Goal: Task Accomplishment & Management: Manage account settings

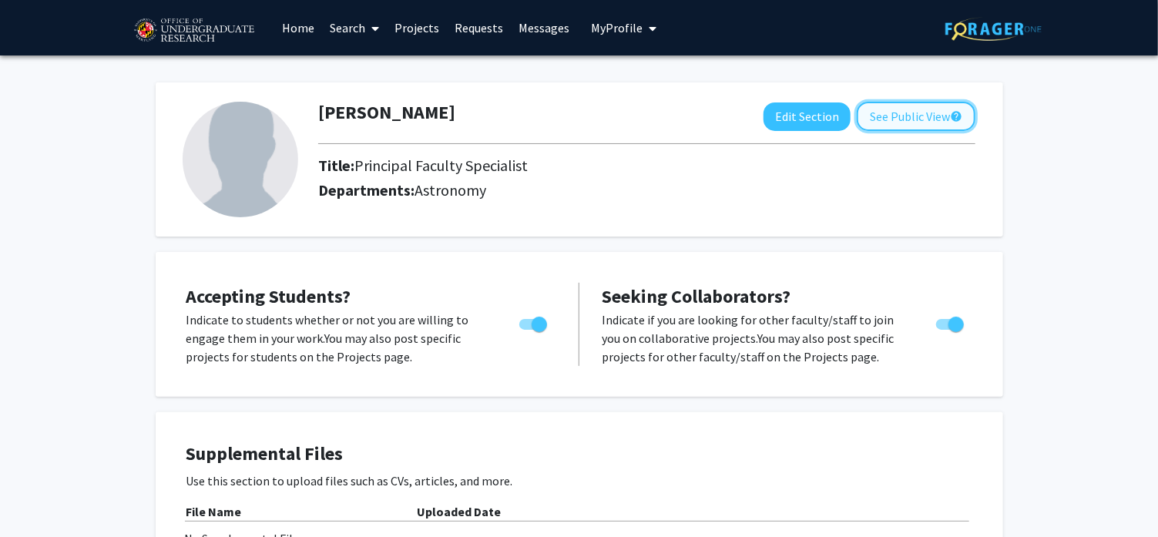
click at [908, 126] on button "See Public View help" at bounding box center [916, 116] width 119 height 29
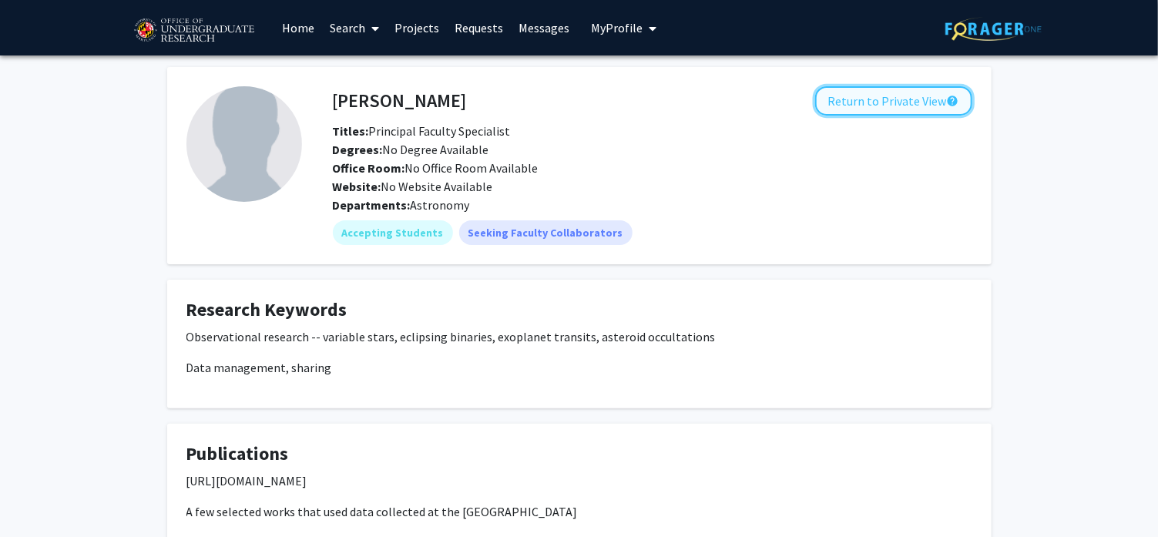
click at [874, 88] on button "Return to Private View help" at bounding box center [893, 100] width 157 height 29
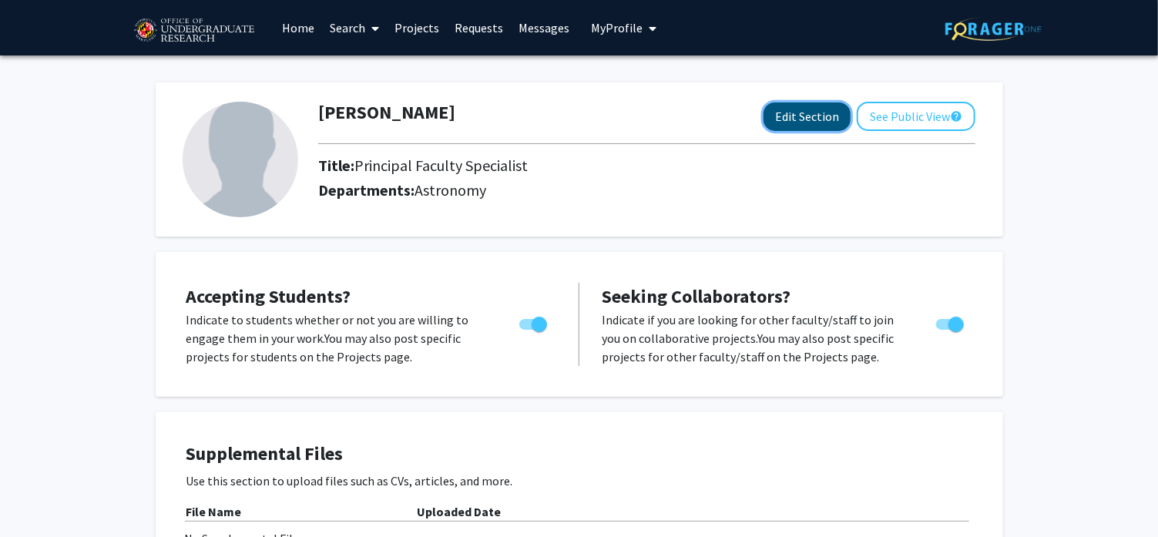
click at [807, 113] on button "Edit Section" at bounding box center [807, 116] width 87 height 29
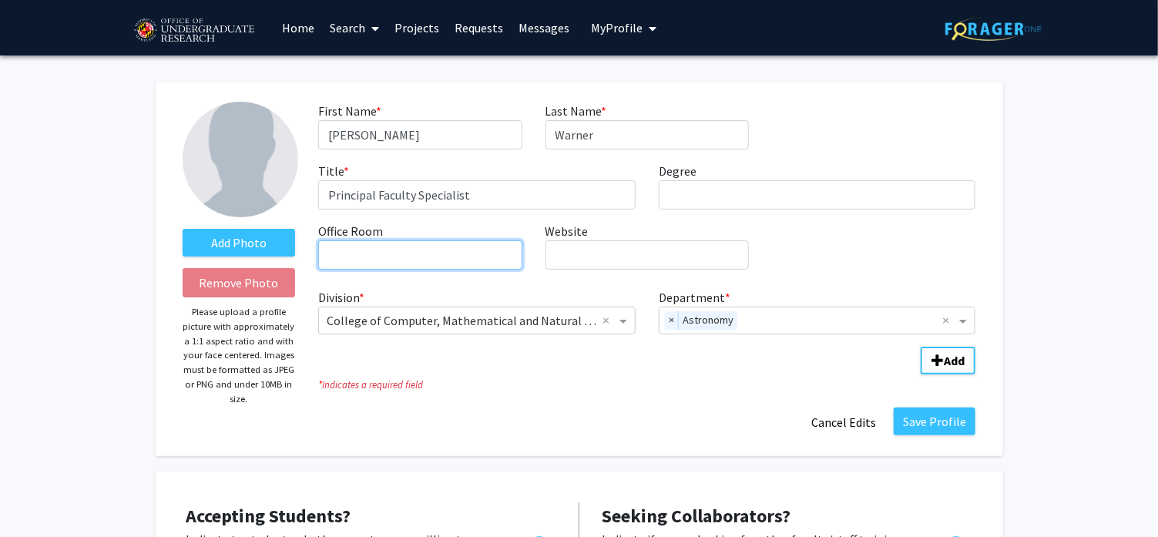
click at [440, 258] on input "Office Room required" at bounding box center [419, 254] width 203 height 29
type input "ATL 1251"
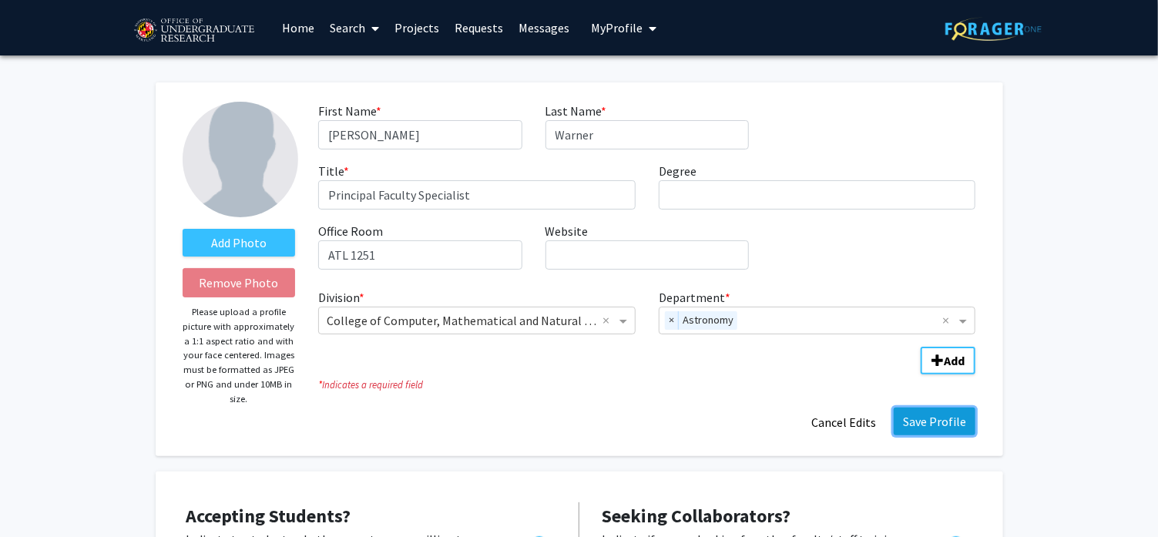
click at [918, 418] on button "Save Profile" at bounding box center [935, 422] width 82 height 28
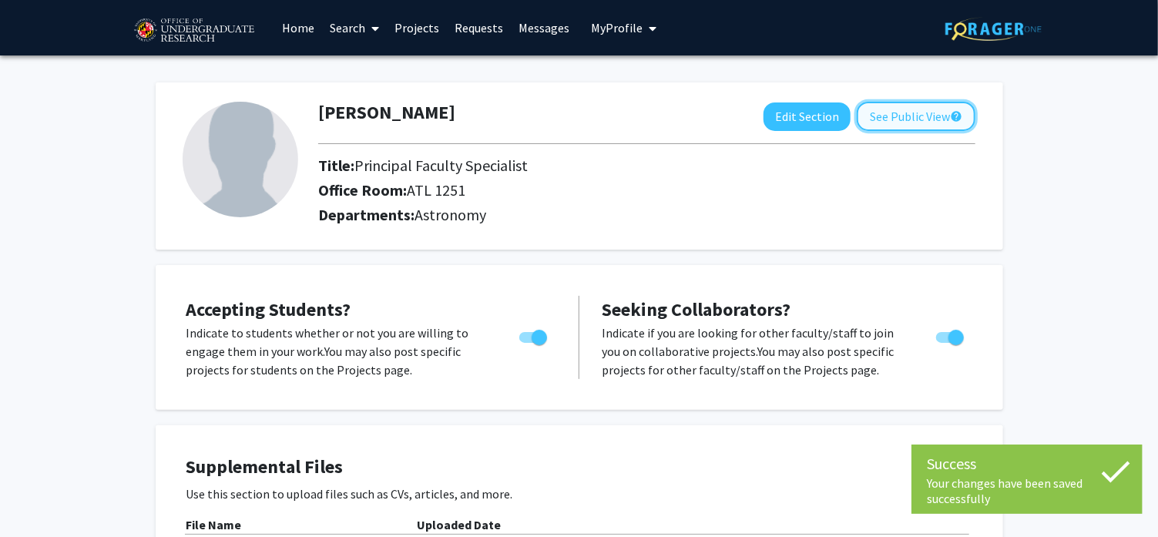
click at [875, 119] on button "See Public View help" at bounding box center [916, 116] width 119 height 29
